Goal: Information Seeking & Learning: Learn about a topic

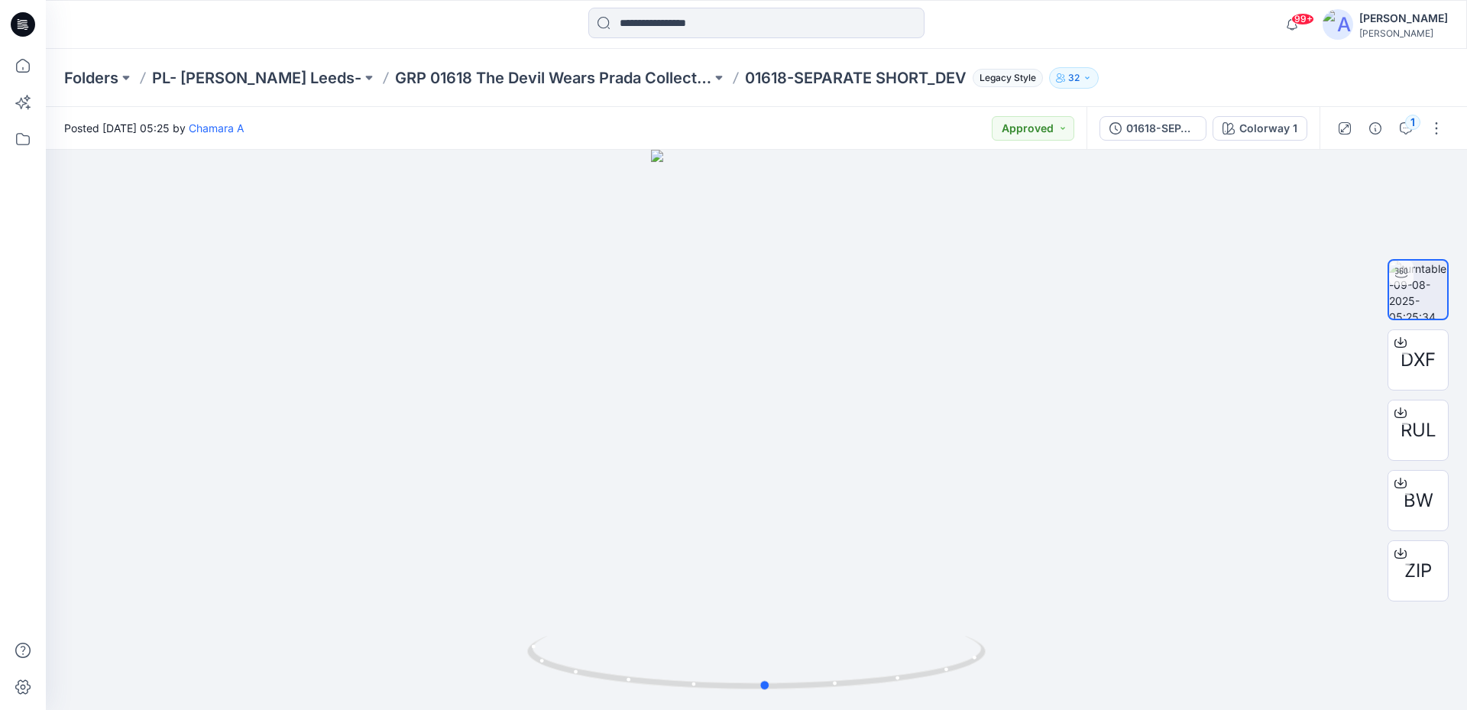
drag, startPoint x: 903, startPoint y: 675, endPoint x: 947, endPoint y: 711, distance: 56.4
click at [947, 709] on html "99+ Notifications Chamara A shared N70080_DEV in Ellen Tracy Nov 25 (Unknown) 4…" at bounding box center [733, 355] width 1467 height 710
